Goal: Task Accomplishment & Management: Complete application form

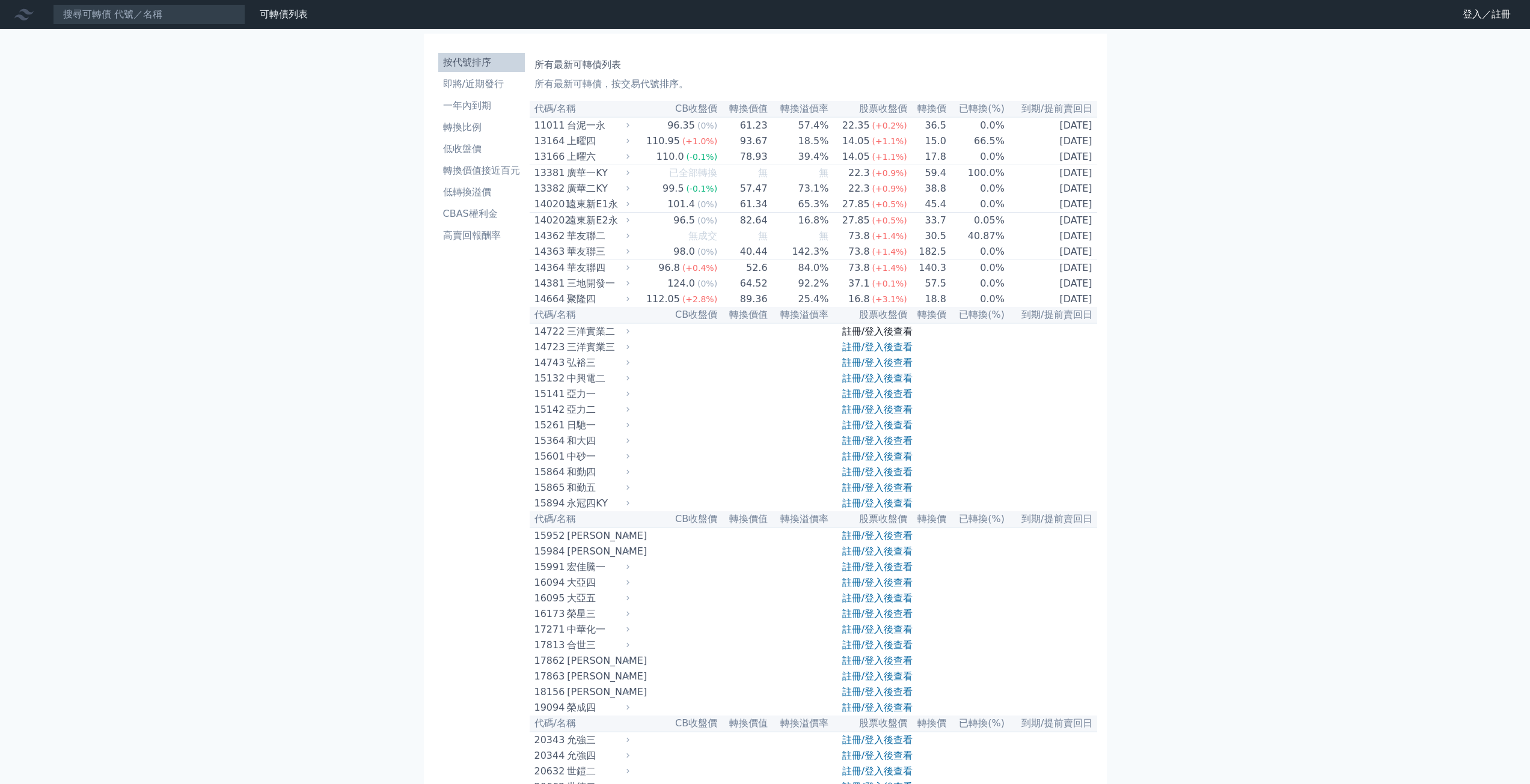
click at [884, 337] on link "註冊/登入後查看" at bounding box center [877, 331] width 70 height 11
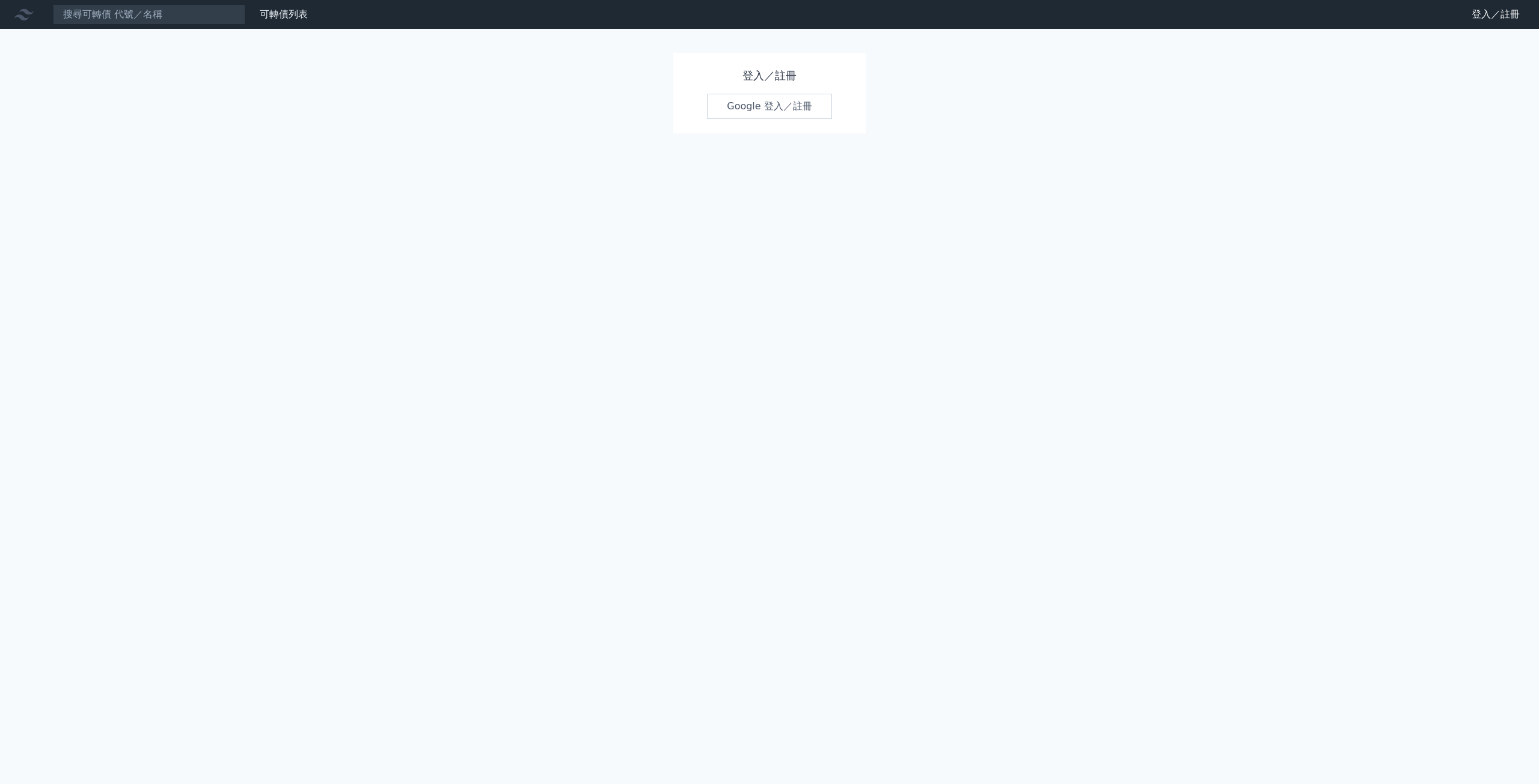
click at [760, 107] on link "Google 登入／註冊" at bounding box center [769, 107] width 125 height 25
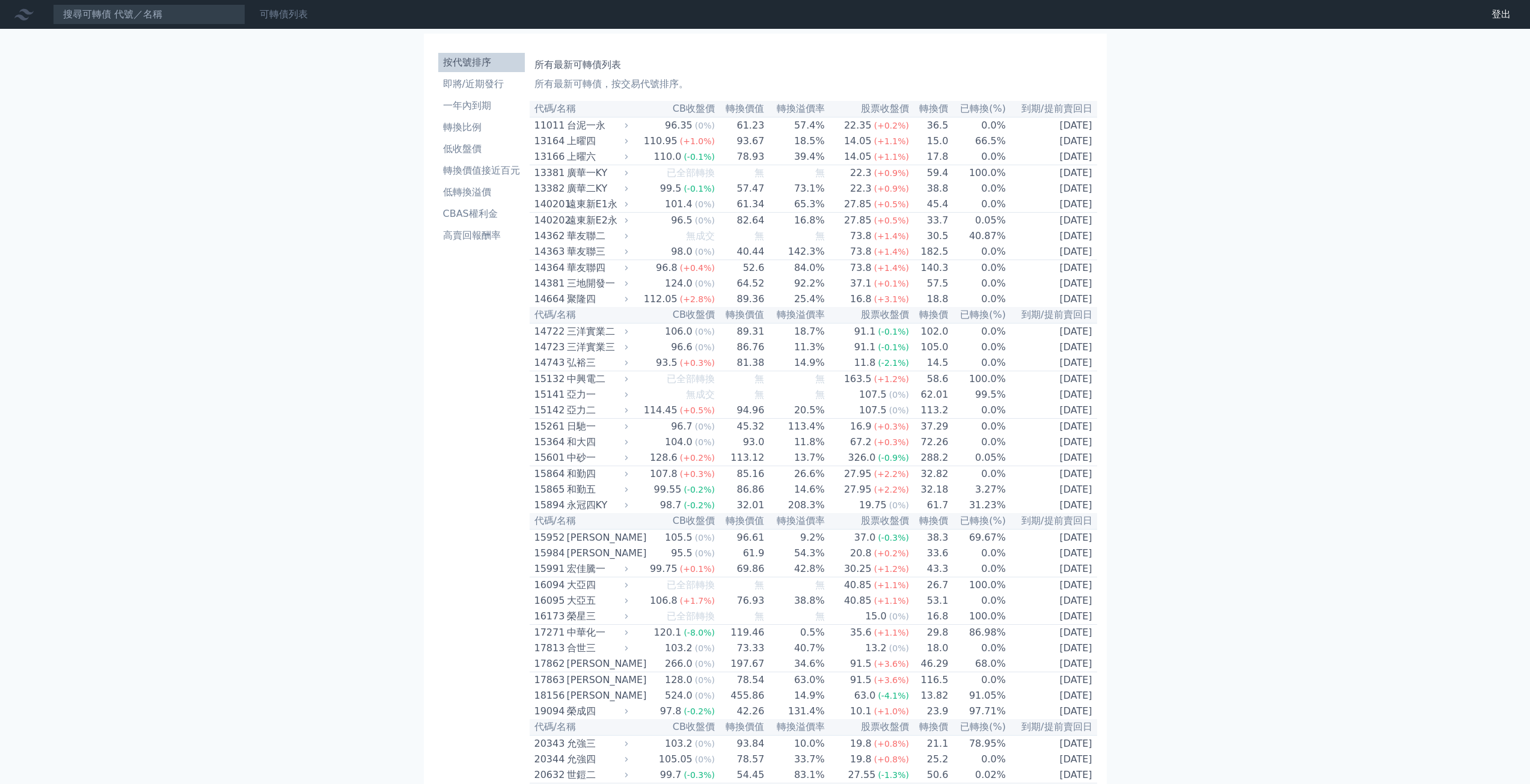
click at [297, 18] on link "可轉債列表" at bounding box center [284, 14] width 48 height 11
